Goal: Find specific page/section: Find specific page/section

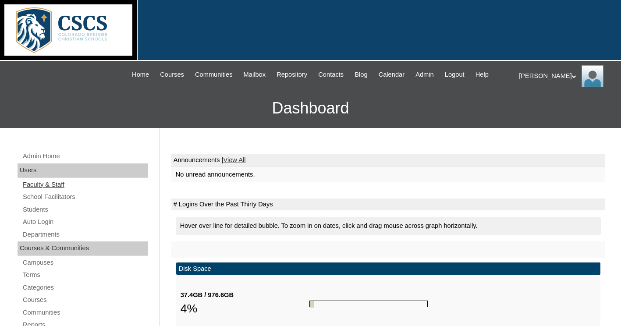
click at [60, 182] on link "Faculty & Staff" at bounding box center [85, 184] width 126 height 11
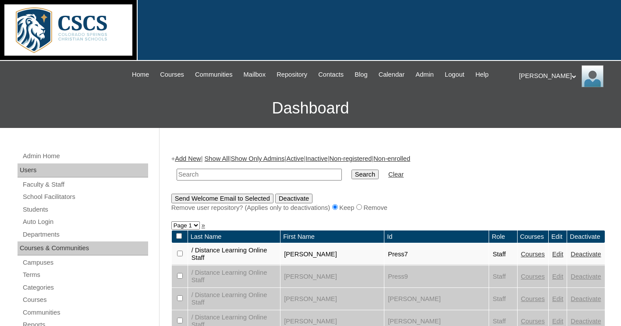
click at [199, 175] on input "text" at bounding box center [259, 175] width 165 height 12
type input "Reed"
click at [351, 170] on input "Search" at bounding box center [364, 175] width 27 height 10
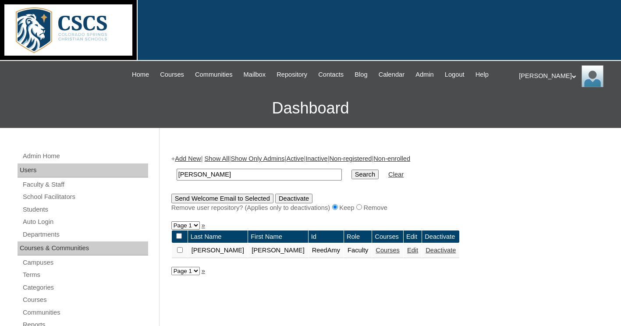
click at [376, 254] on link "Courses" at bounding box center [388, 250] width 24 height 7
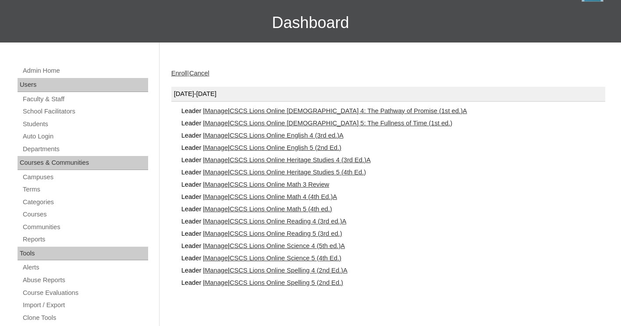
scroll to position [87, 0]
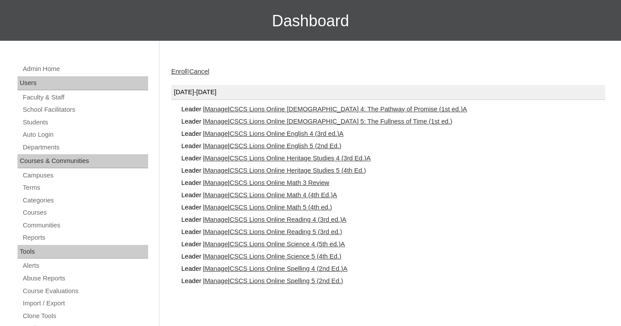
click at [326, 241] on link "CSCS Lions Online Science 4 (5th ed.)A" at bounding box center [287, 244] width 115 height 7
